Goal: Download file/media

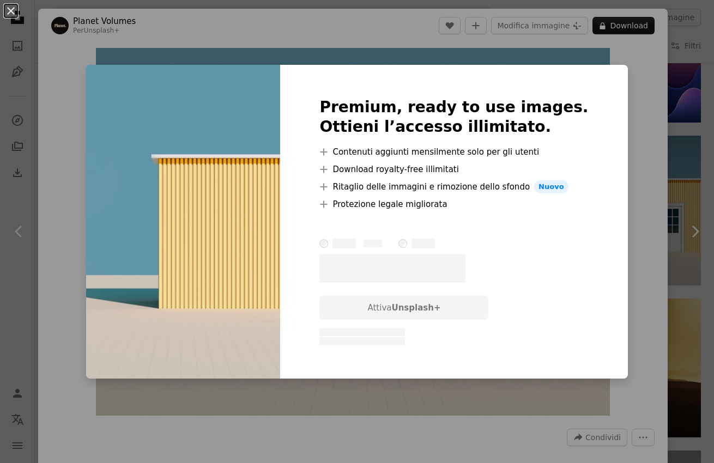
scroll to position [8333, 0]
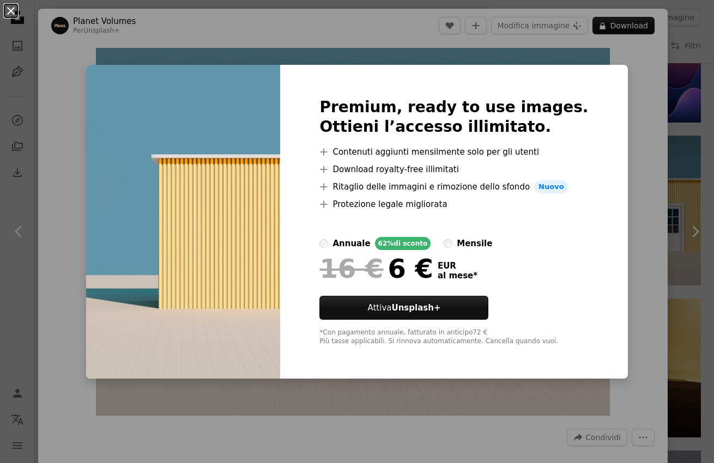
click at [7, 13] on button "An X shape" at bounding box center [10, 10] width 13 height 13
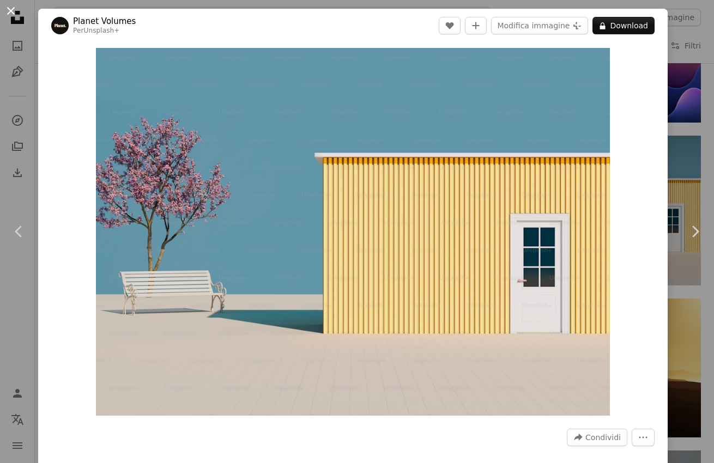
click at [10, 11] on button "An X shape" at bounding box center [10, 10] width 13 height 13
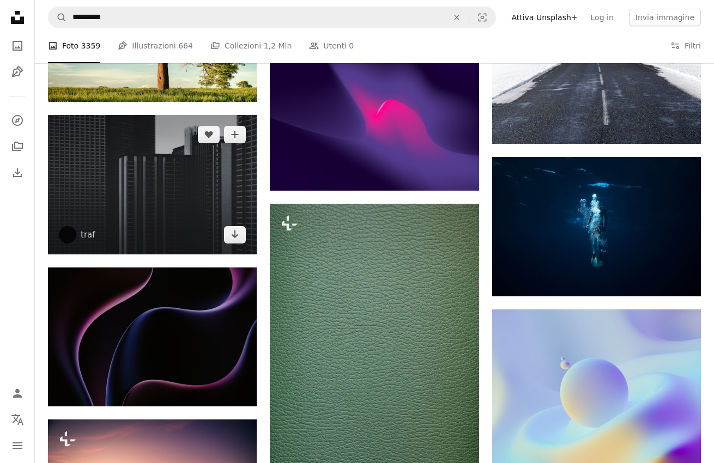
scroll to position [10501, 0]
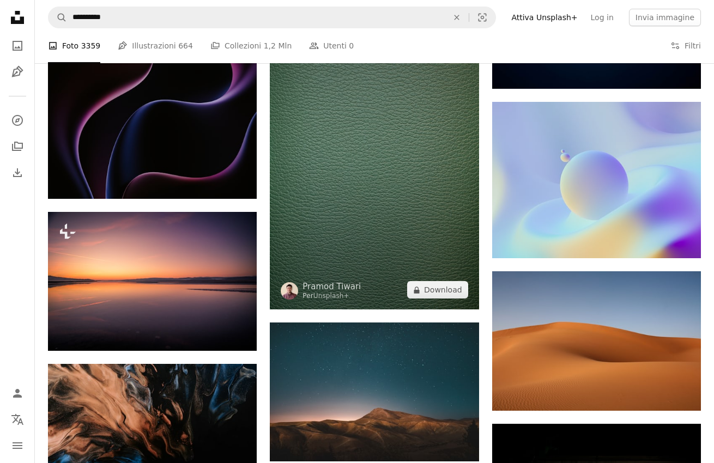
click at [353, 208] on img at bounding box center [374, 152] width 209 height 313
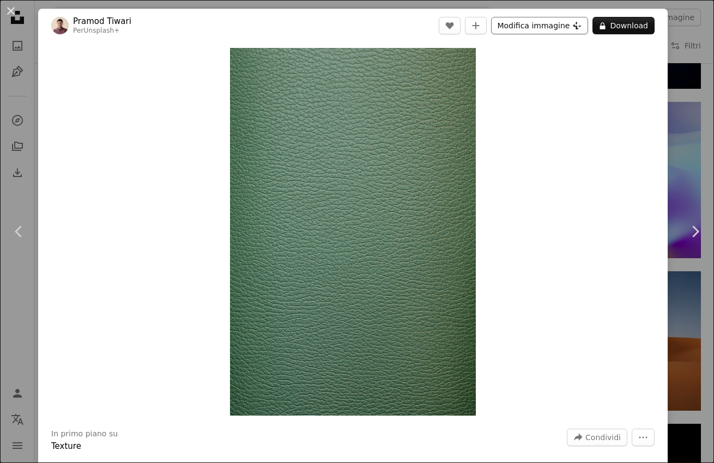
click at [555, 23] on button "Modifica immagine Plus sign for Unsplash+" at bounding box center [539, 25] width 97 height 17
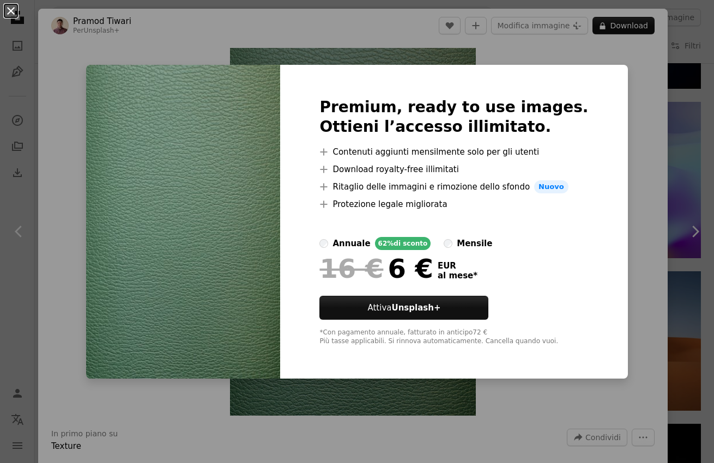
click at [14, 9] on button "An X shape" at bounding box center [10, 10] width 13 height 13
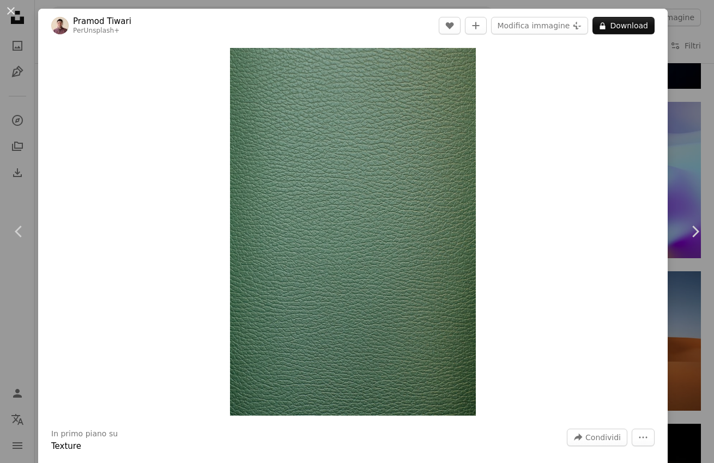
scroll to position [98, 0]
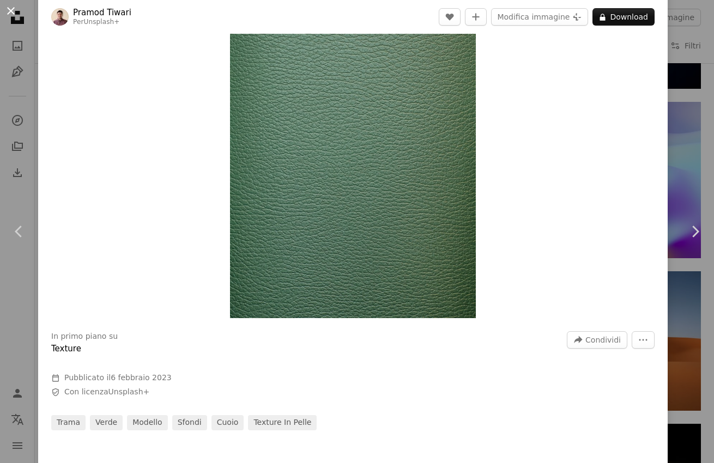
click at [14, 11] on button "An X shape" at bounding box center [10, 10] width 13 height 13
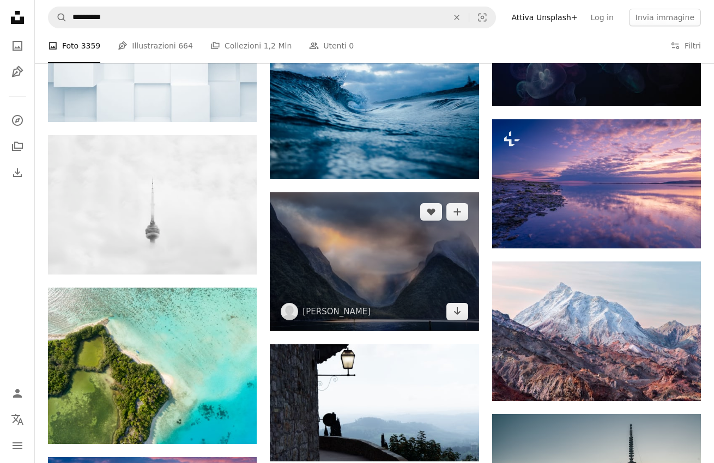
scroll to position [14827, 0]
